Goal: Navigation & Orientation: Find specific page/section

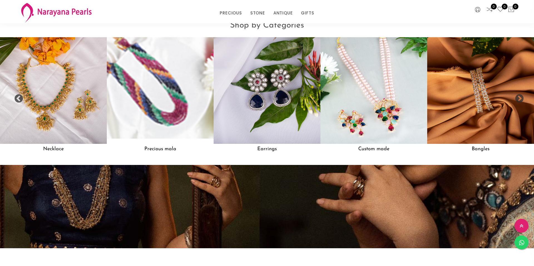
scroll to position [624, 0]
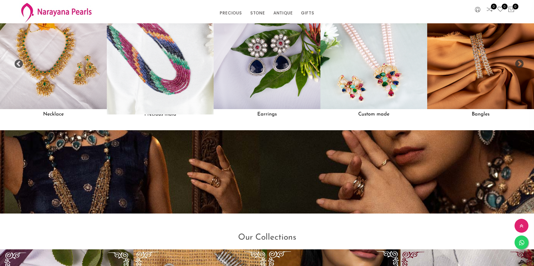
click at [153, 104] on img at bounding box center [159, 55] width 117 height 117
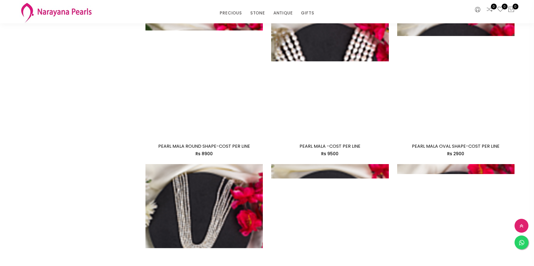
scroll to position [897, 0]
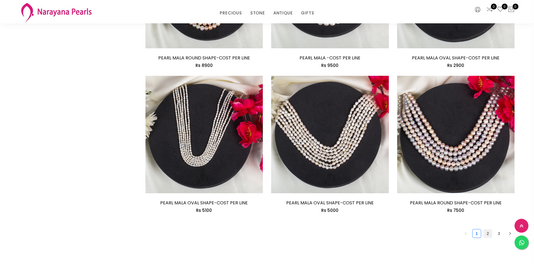
click at [487, 237] on link "2" at bounding box center [487, 234] width 8 height 8
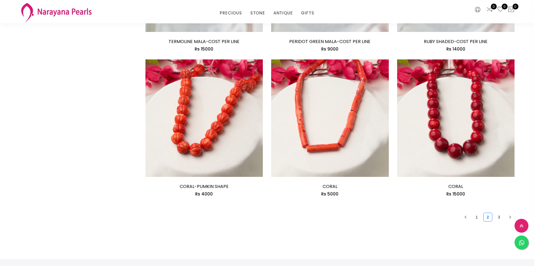
scroll to position [838, 0]
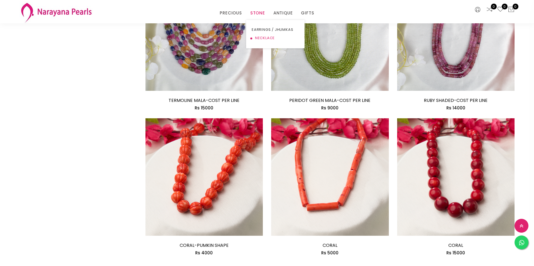
click at [266, 38] on link "NECKLACE" at bounding box center [275, 38] width 47 height 8
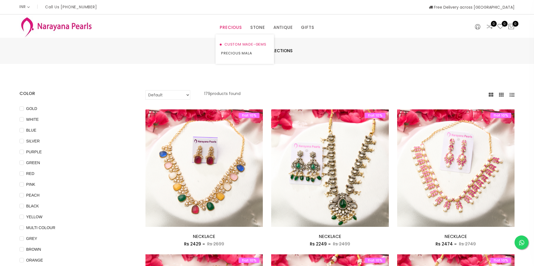
click at [233, 43] on link "CUSTOM MADE-GEMS" at bounding box center [244, 44] width 47 height 9
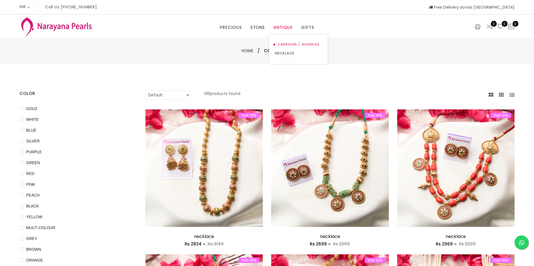
click at [287, 45] on link "EARRINGS / JHUMKAS" at bounding box center [298, 44] width 47 height 9
